Goal: Check status: Check status

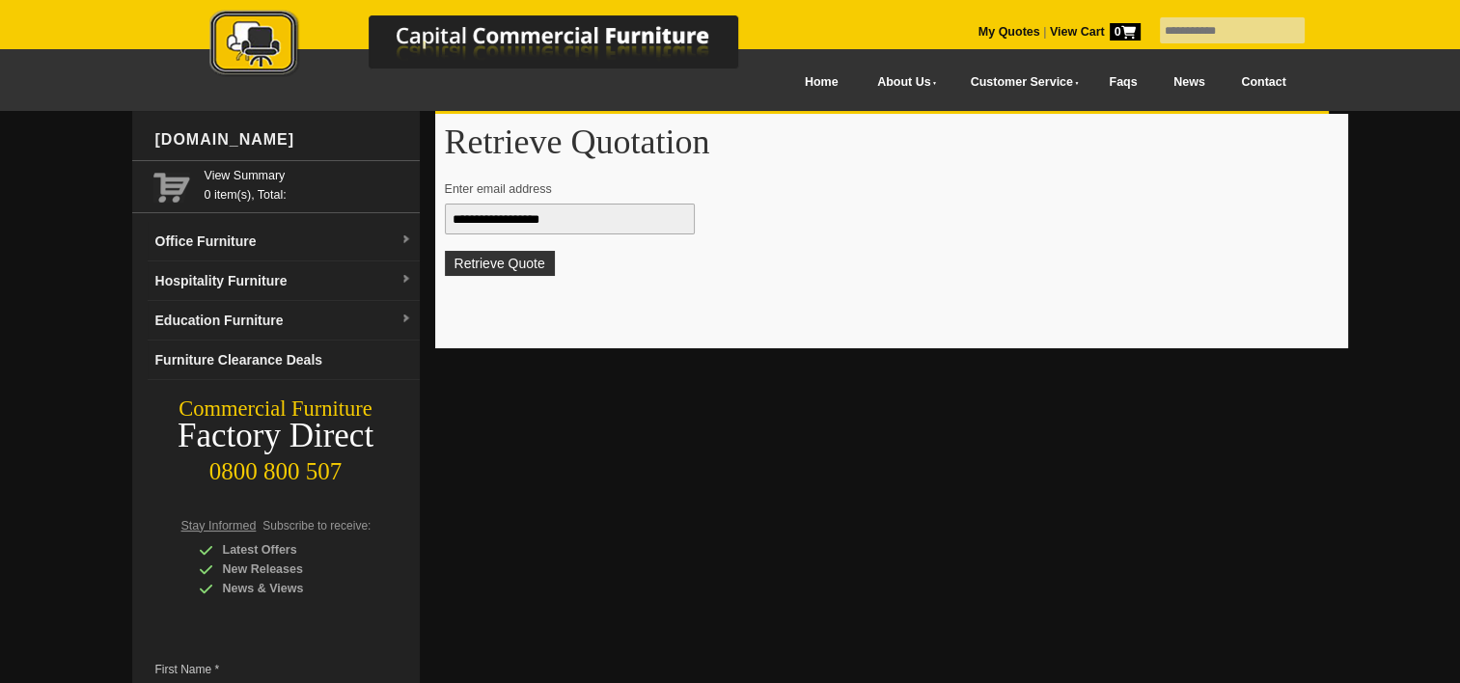
type input "**********"
click at [445, 251] on button "Retrieve Quote" at bounding box center [500, 263] width 110 height 25
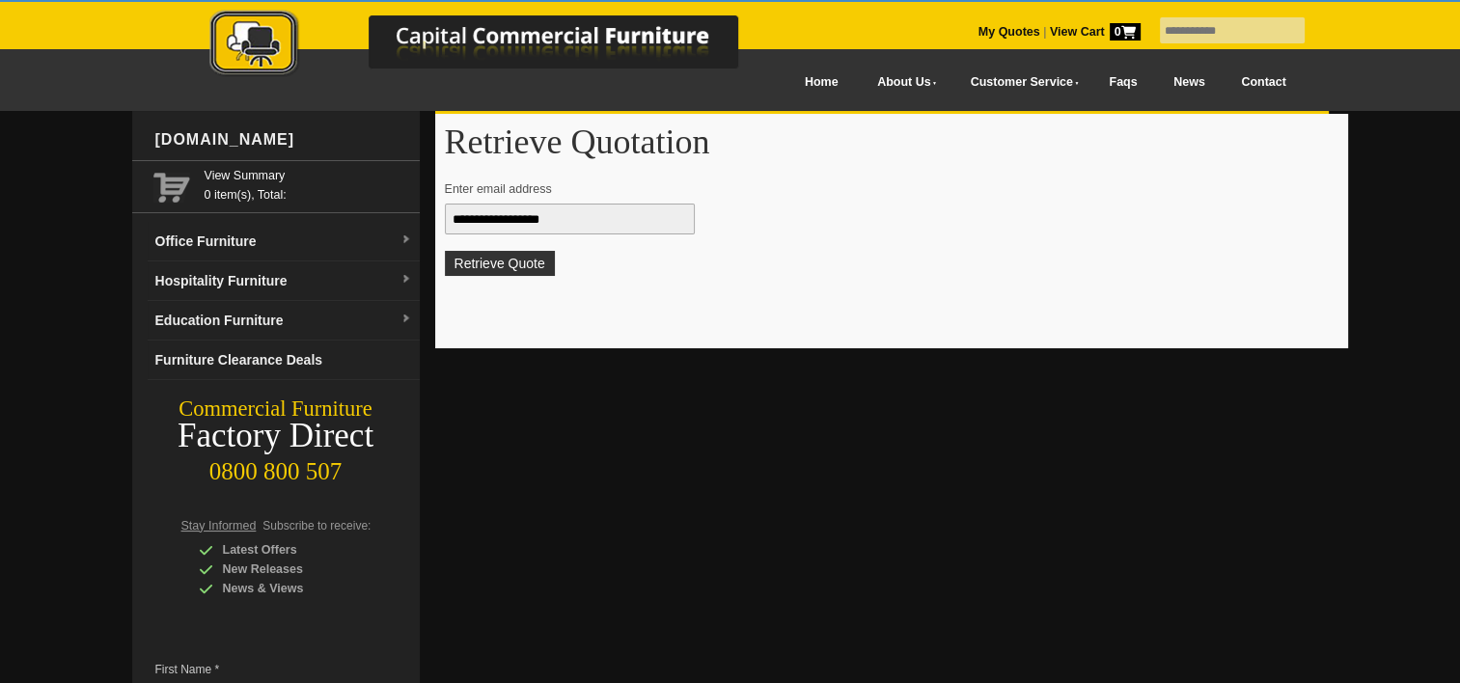
type input "**********"
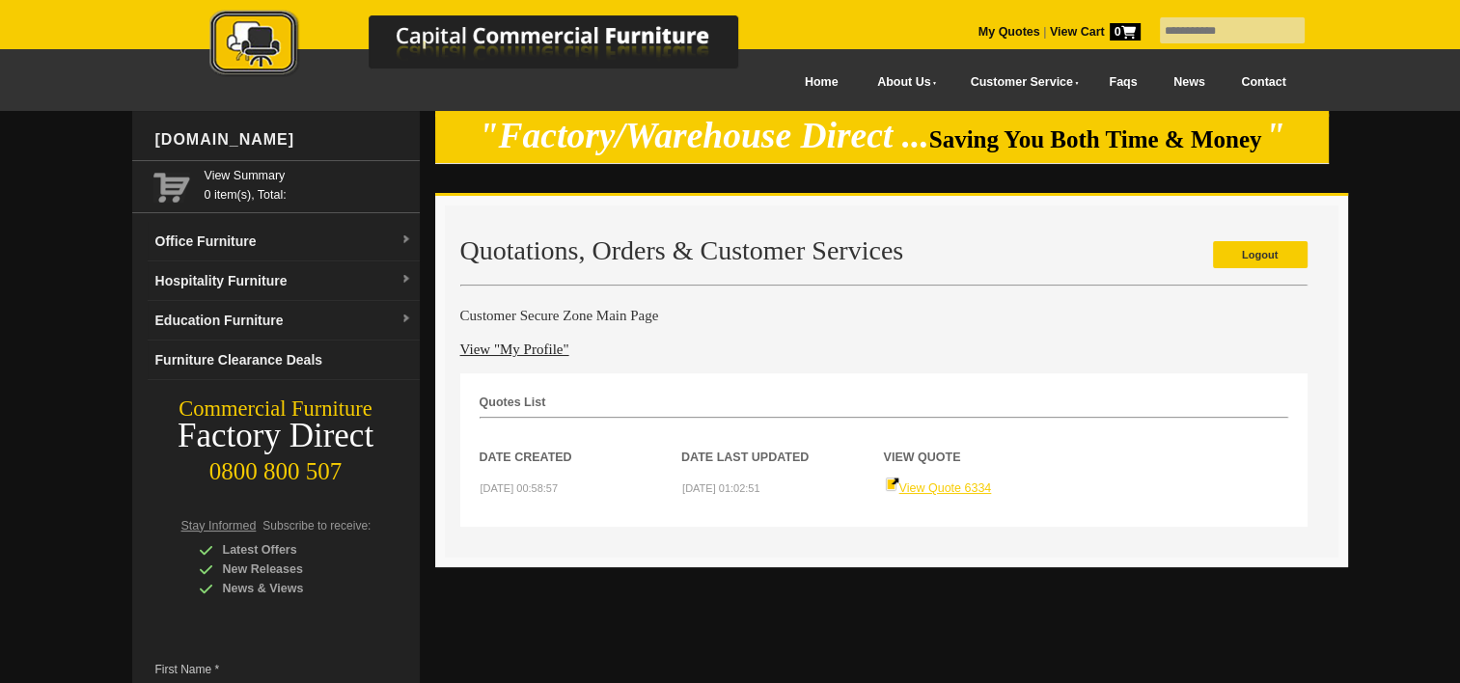
click at [913, 484] on link "View Quote 6334" at bounding box center [938, 488] width 107 height 14
